Goal: Find contact information: Obtain details needed to contact an individual or organization

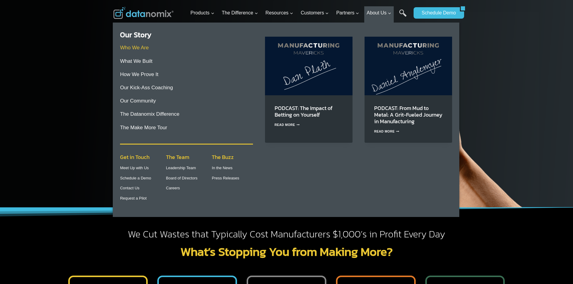
click at [139, 47] on link "Who We Are" at bounding box center [134, 48] width 29 height 6
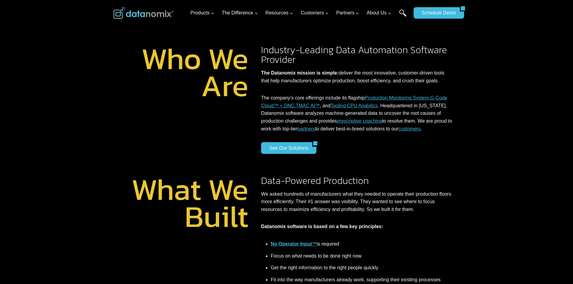
click at [145, 13] on img at bounding box center [143, 13] width 60 height 12
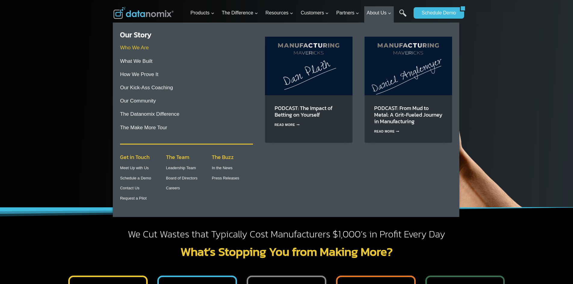
click at [139, 47] on link "Who We Are" at bounding box center [134, 48] width 29 height 6
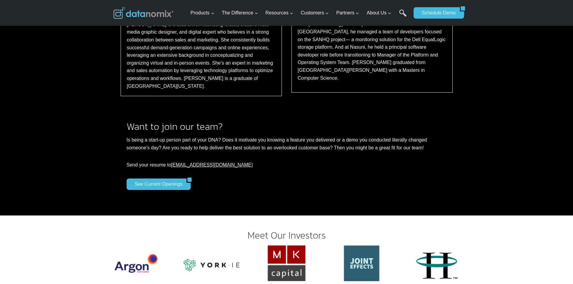
scroll to position [1022, 0]
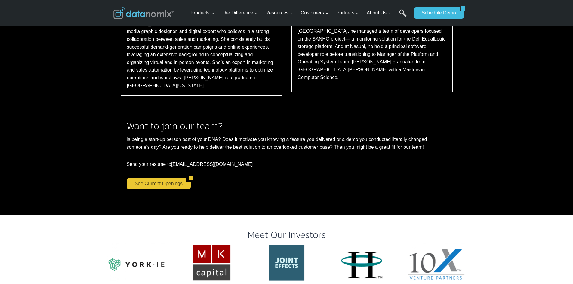
click at [170, 178] on link "See Current Openings" at bounding box center [157, 183] width 60 height 11
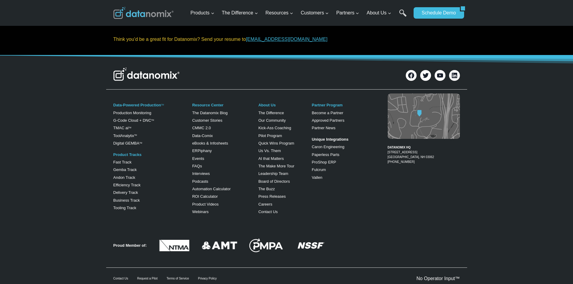
scroll to position [150, 0]
drag, startPoint x: 413, startPoint y: 163, endPoint x: 387, endPoint y: 147, distance: 30.6
click at [387, 147] on figcaption "DATANOMIX HQ 200 Innovation Way Suite #1370 Nashua, NH 03062 1-866-488-4369" at bounding box center [423, 152] width 72 height 24
click at [268, 211] on link "Contact Us" at bounding box center [267, 211] width 19 height 5
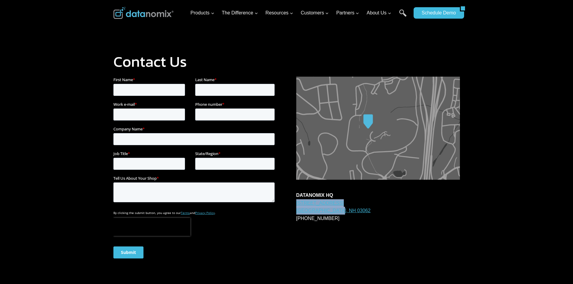
drag, startPoint x: 343, startPoint y: 213, endPoint x: 289, endPoint y: 204, distance: 54.8
click at [289, 204] on div "DATANOMIX HQ [STREET_ADDRESS] 1-866-488-4369" at bounding box center [286, 177] width 346 height 200
copy link "[STREET_ADDRESS]"
